Goal: Check status

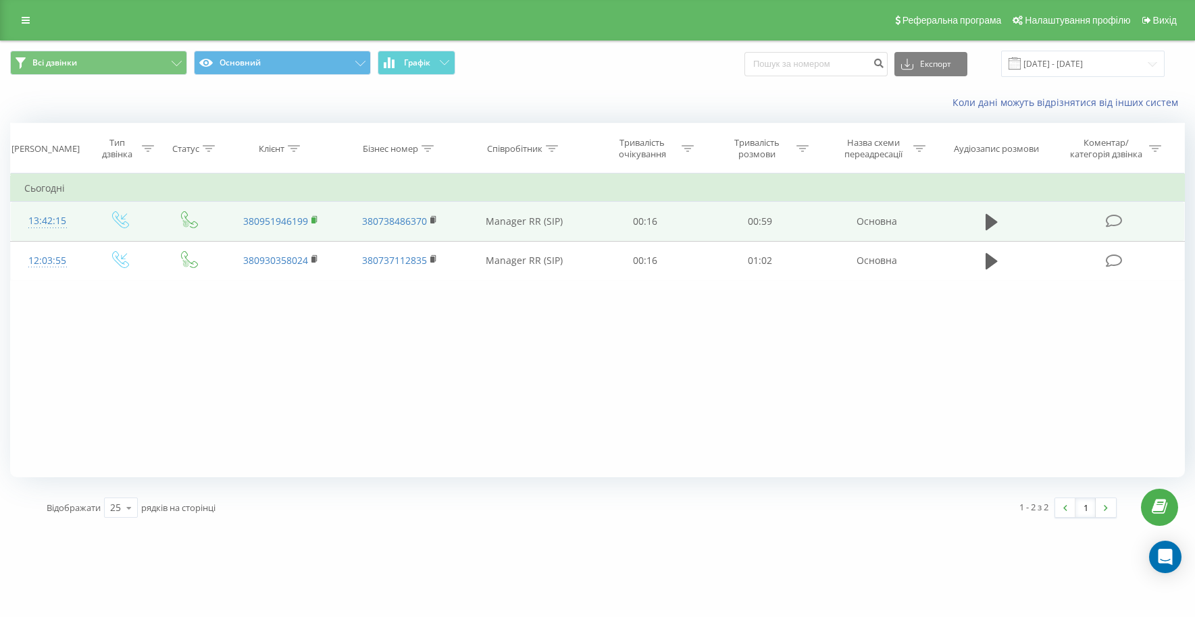
click at [312, 220] on rect at bounding box center [313, 220] width 4 height 6
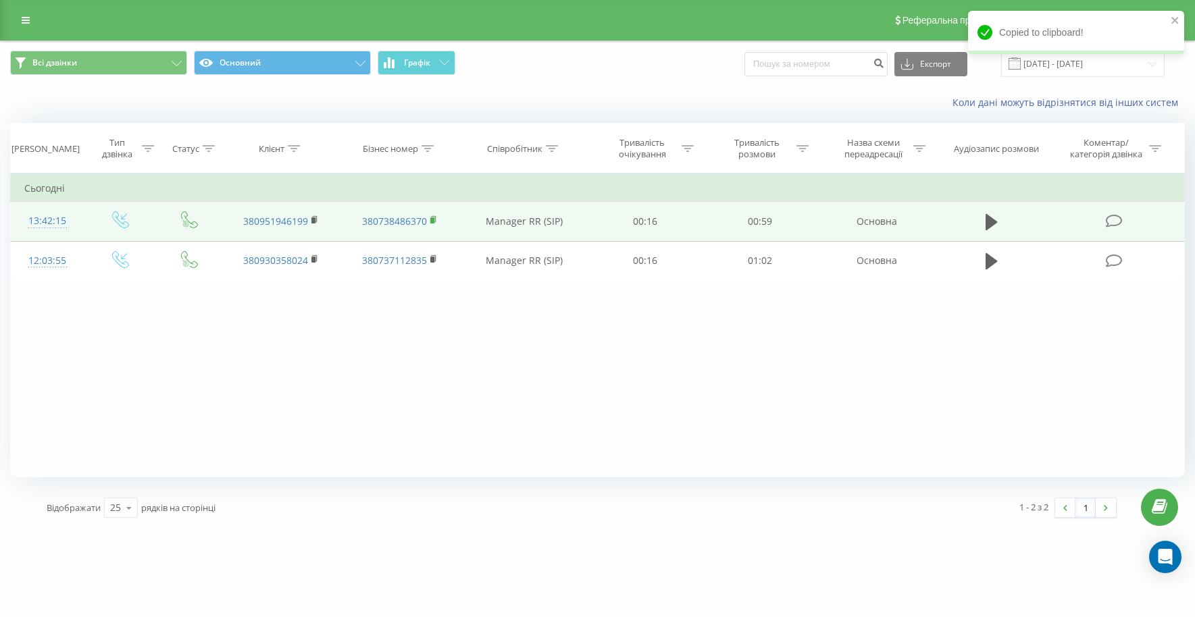
click at [434, 217] on icon at bounding box center [434, 219] width 5 height 6
